Goal: Communication & Community: Answer question/provide support

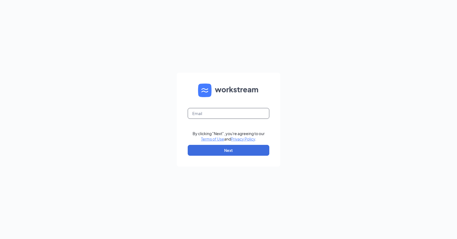
click at [234, 110] on input "text" at bounding box center [229, 113] width 82 height 11
type input "mccordsvilleculvershiring@gmail.com"
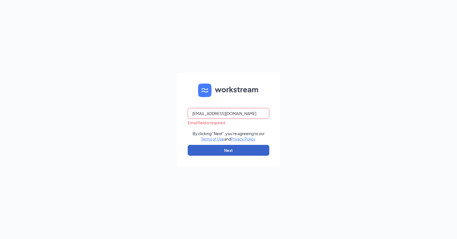
click at [241, 146] on button "Next" at bounding box center [229, 150] width 82 height 11
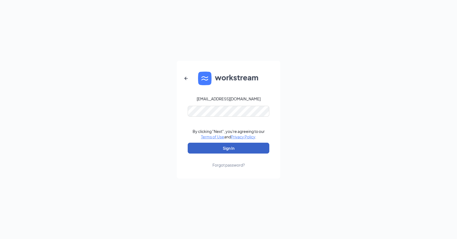
click at [237, 151] on button "Sign In" at bounding box center [229, 148] width 82 height 11
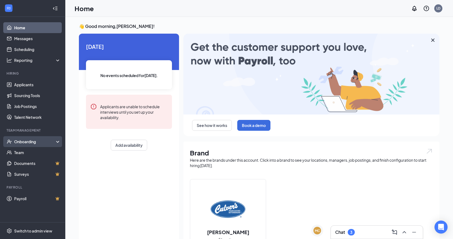
click at [36, 145] on div "Onboarding" at bounding box center [32, 141] width 65 height 11
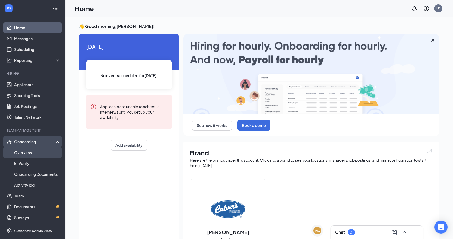
click at [33, 152] on link "Overview" at bounding box center [37, 152] width 46 height 11
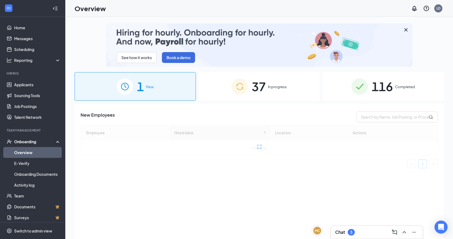
click at [257, 39] on img at bounding box center [259, 44] width 306 height 43
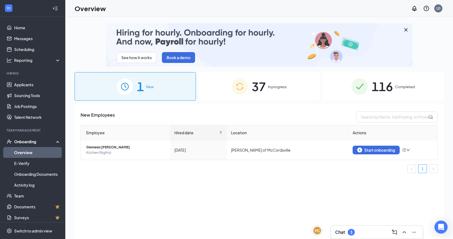
click at [254, 82] on span "37" at bounding box center [258, 86] width 14 height 19
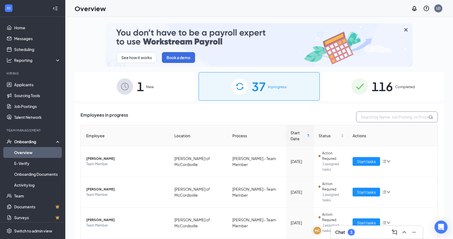
click at [391, 116] on input "text" at bounding box center [397, 117] width 82 height 11
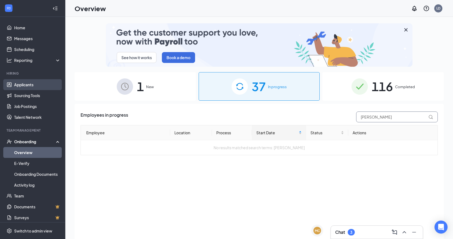
type input "[PERSON_NAME]"
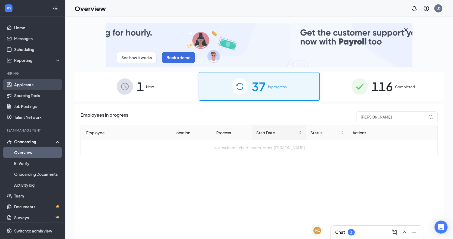
click at [35, 86] on link "Applicants" at bounding box center [37, 84] width 46 height 11
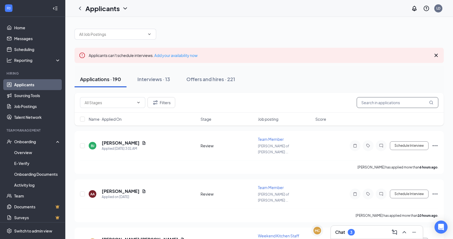
click at [377, 105] on input "text" at bounding box center [397, 102] width 82 height 11
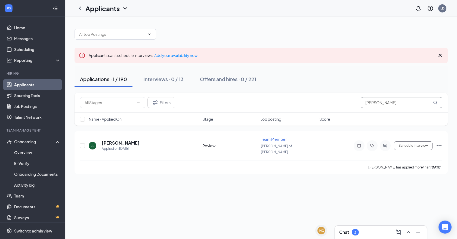
type input "[PERSON_NAME]"
click at [363, 233] on div "Chat 3" at bounding box center [380, 232] width 83 height 9
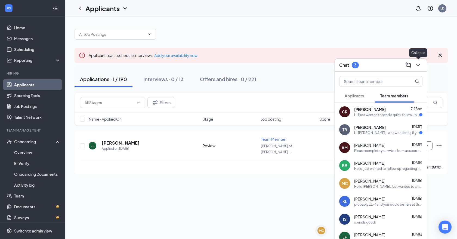
click at [417, 67] on icon "ChevronDown" at bounding box center [417, 65] width 7 height 7
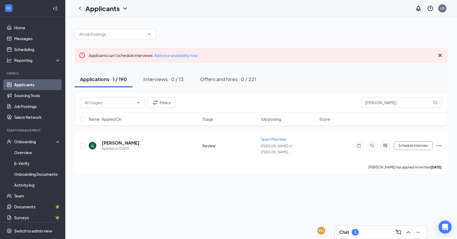
click at [360, 229] on div "Chat 3" at bounding box center [380, 232] width 83 height 9
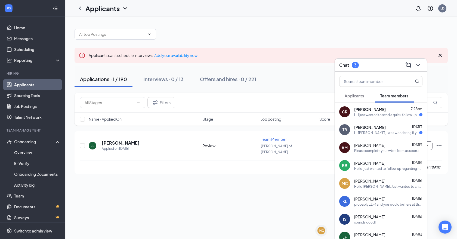
click at [383, 167] on div "Hello, just wanted to follow up regarding next steps. Please feel free to call …" at bounding box center [388, 169] width 68 height 5
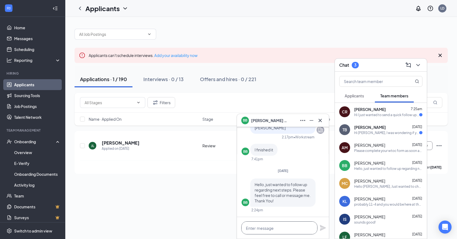
click at [287, 227] on textarea at bounding box center [279, 228] width 76 height 13
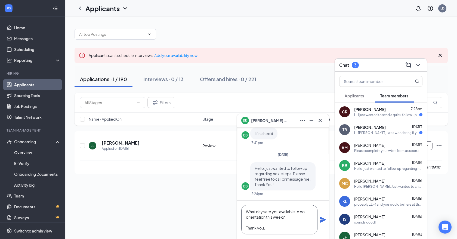
scroll to position [17, 0]
type textarea "Hello Brandon, What days are you available to do orientation this week? Thank y…"
click at [321, 220] on icon "Plane" at bounding box center [323, 220] width 6 height 6
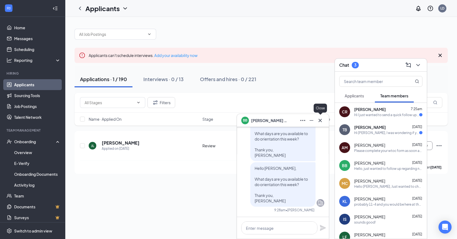
click at [317, 122] on icon "Cross" at bounding box center [320, 120] width 7 height 7
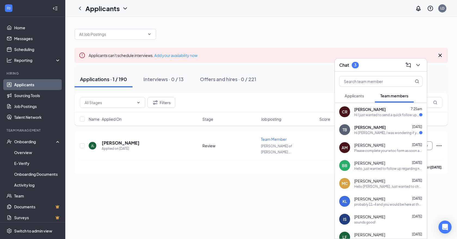
click at [359, 98] on span "Applicants" at bounding box center [353, 96] width 19 height 5
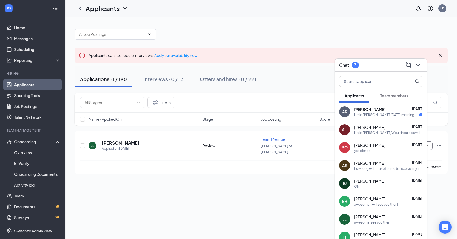
click at [387, 144] on div "Brady Owens Aug 25" at bounding box center [388, 145] width 68 height 5
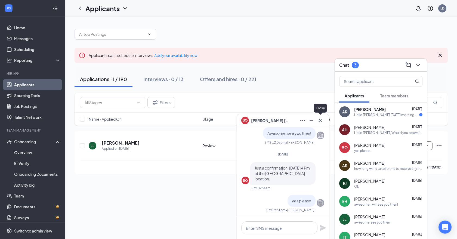
click at [324, 119] on button at bounding box center [320, 120] width 9 height 9
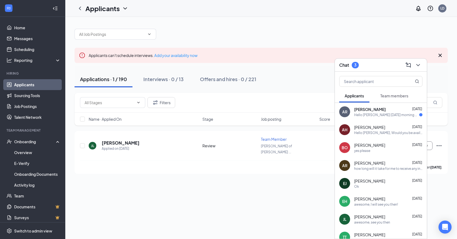
click at [376, 111] on span "Annalee Rowlett" at bounding box center [370, 109] width 32 height 5
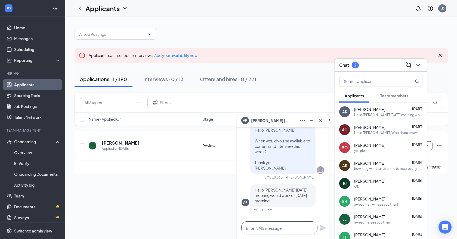
click at [277, 225] on textarea at bounding box center [279, 228] width 76 height 13
type textarea "How about Thursday at 10:30?"
click at [322, 228] on icon "Plane" at bounding box center [323, 228] width 6 height 6
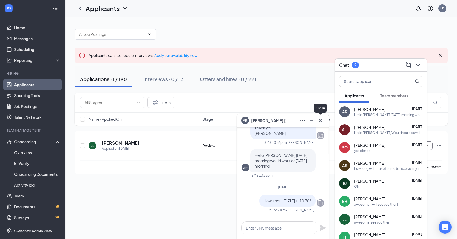
click at [318, 120] on icon "Cross" at bounding box center [320, 120] width 7 height 7
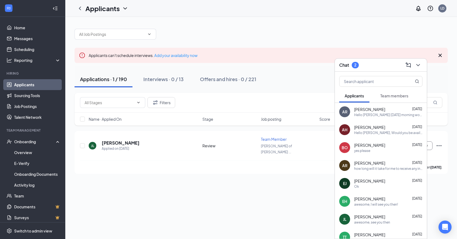
click at [378, 202] on div "Eric Harris Aug 19" at bounding box center [388, 199] width 68 height 5
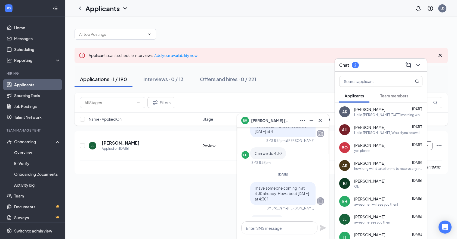
scroll to position [0, 0]
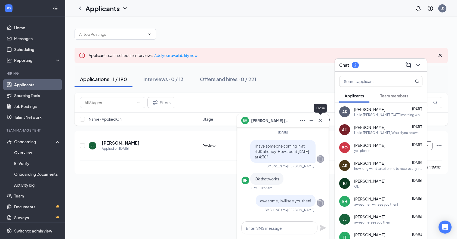
click at [320, 119] on icon "Cross" at bounding box center [320, 120] width 7 height 7
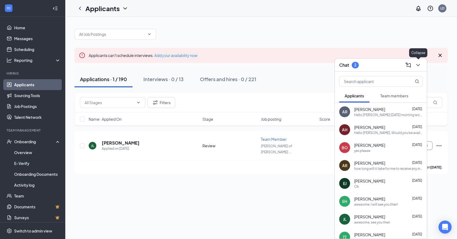
click at [415, 68] on icon "ChevronDown" at bounding box center [417, 65] width 7 height 7
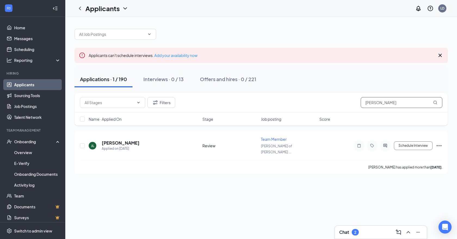
click at [397, 105] on input "[PERSON_NAME]" at bounding box center [401, 102] width 82 height 11
click at [398, 105] on input "[PERSON_NAME]" at bounding box center [401, 102] width 82 height 11
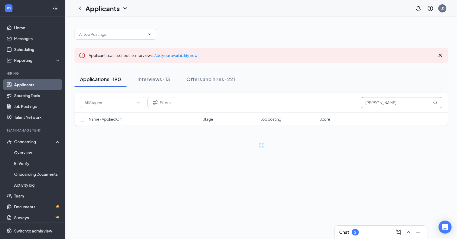
type input "[PERSON_NAME]"
click at [163, 80] on div "Interviews · 1 / 13" at bounding box center [164, 79] width 39 height 7
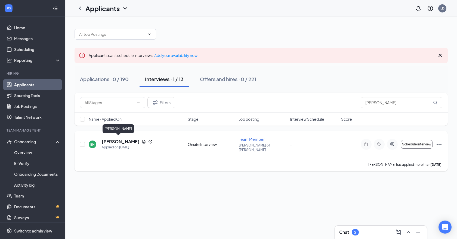
click at [118, 140] on h5 "Eric Harris" at bounding box center [121, 142] width 38 height 6
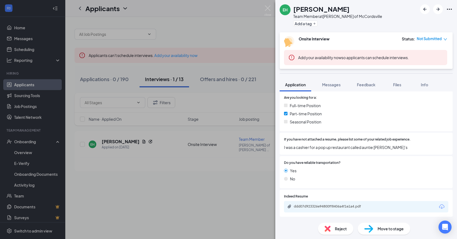
scroll to position [167, 0]
click at [352, 206] on div "ddd07d923326e94800ff8406a4f1e1a4.pdf" at bounding box center [332, 206] width 76 height 4
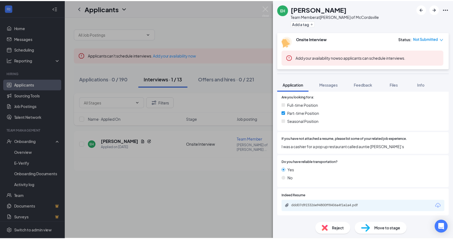
scroll to position [165, 0]
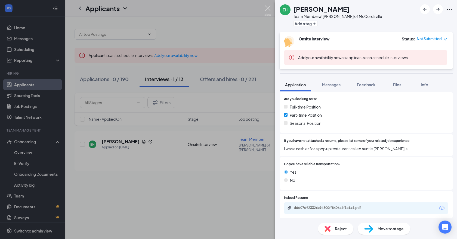
click at [269, 10] on img at bounding box center [267, 10] width 7 height 11
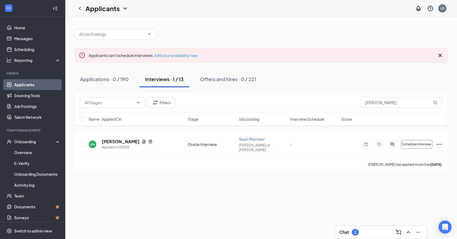
click at [364, 233] on div "Chat 2" at bounding box center [380, 232] width 83 height 9
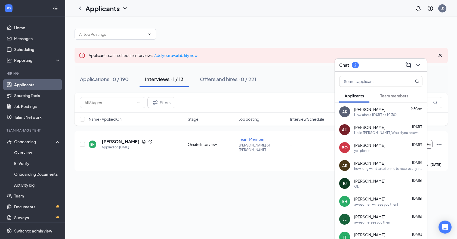
click at [398, 94] on span "Team members" at bounding box center [394, 96] width 28 height 5
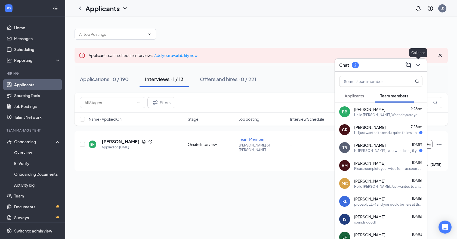
click at [416, 66] on icon "ChevronDown" at bounding box center [417, 65] width 7 height 7
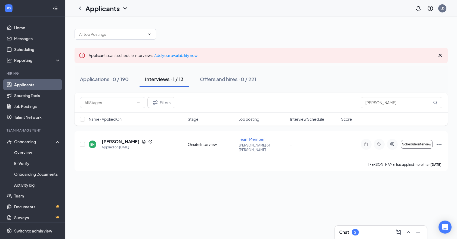
click at [14, 83] on link "Applicants" at bounding box center [37, 84] width 46 height 11
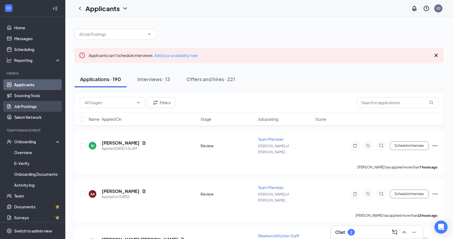
click at [36, 106] on link "Job Postings" at bounding box center [37, 106] width 46 height 11
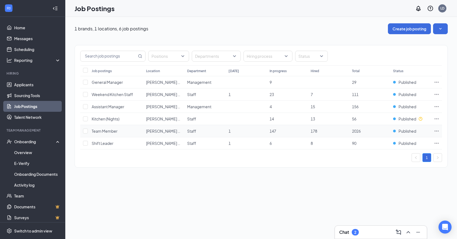
click at [437, 130] on icon "Ellipses" at bounding box center [436, 131] width 5 height 5
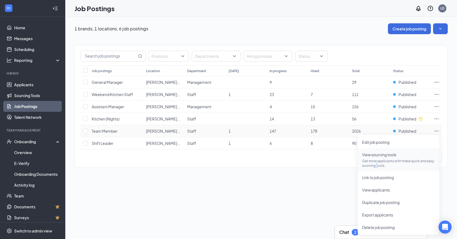
click at [376, 164] on p "Get more applicants with these quick and easy sourcing tools." at bounding box center [398, 163] width 73 height 9
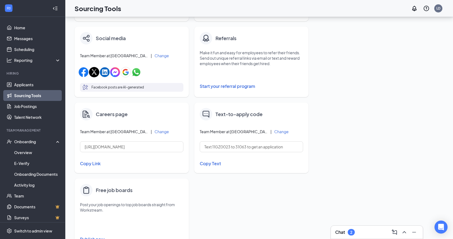
scroll to position [185, 0]
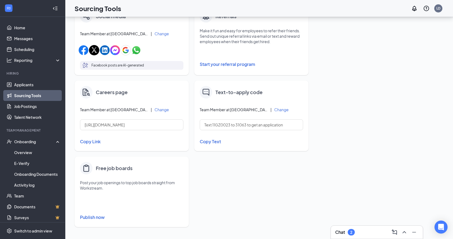
drag, startPoint x: 96, startPoint y: 219, endPoint x: 93, endPoint y: 220, distance: 3.4
click at [93, 220] on button "Publish now" at bounding box center [131, 217] width 103 height 9
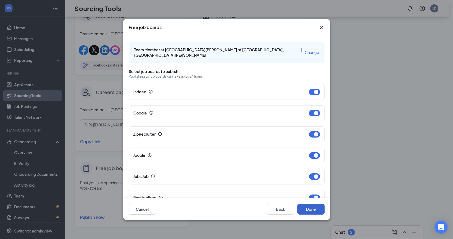
click at [313, 208] on button "Done" at bounding box center [310, 209] width 27 height 11
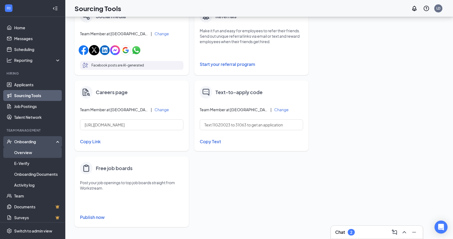
click at [26, 153] on link "Overview" at bounding box center [37, 152] width 46 height 11
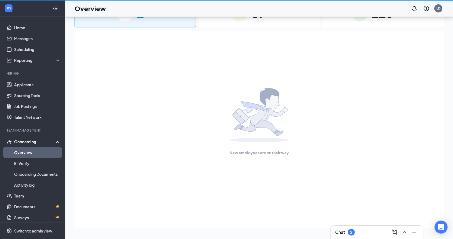
scroll to position [24, 0]
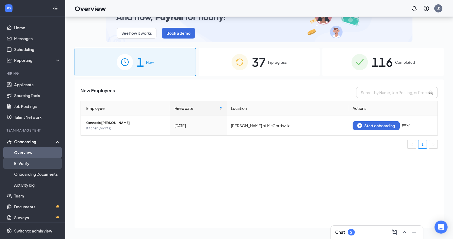
click at [30, 169] on link "E-Verify" at bounding box center [37, 163] width 46 height 11
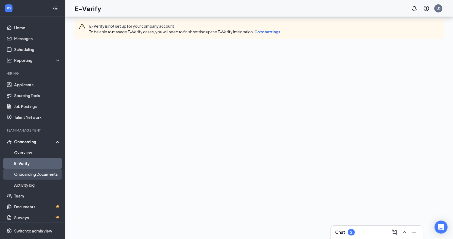
click at [30, 173] on link "Onboarding Documents" at bounding box center [37, 174] width 46 height 11
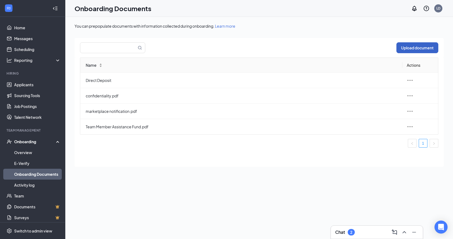
click at [405, 47] on button "Upload document" at bounding box center [417, 47] width 42 height 11
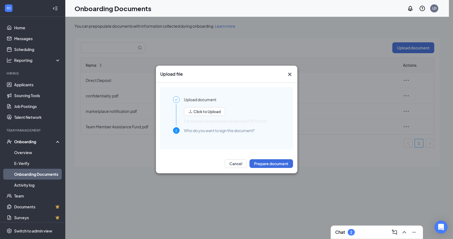
click at [290, 71] on icon "Cross" at bounding box center [289, 74] width 7 height 7
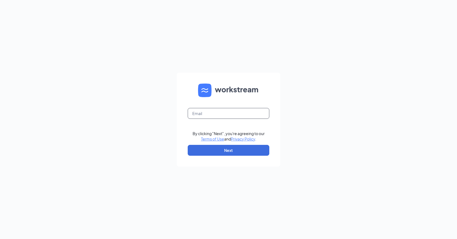
click at [220, 110] on input "text" at bounding box center [229, 113] width 82 height 11
type input "mccordsvilleculvershiring@gmail.com"
click at [233, 152] on button "Next" at bounding box center [229, 150] width 82 height 11
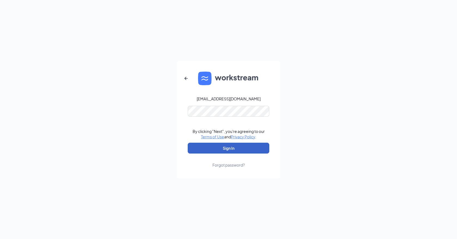
click at [220, 153] on button "Sign In" at bounding box center [229, 148] width 82 height 11
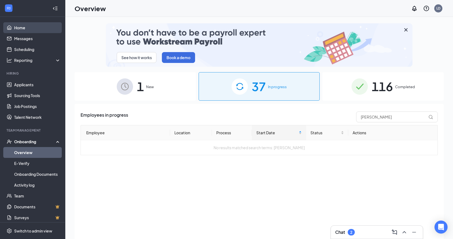
click at [17, 29] on link "Home" at bounding box center [37, 27] width 46 height 11
